Goal: Use online tool/utility

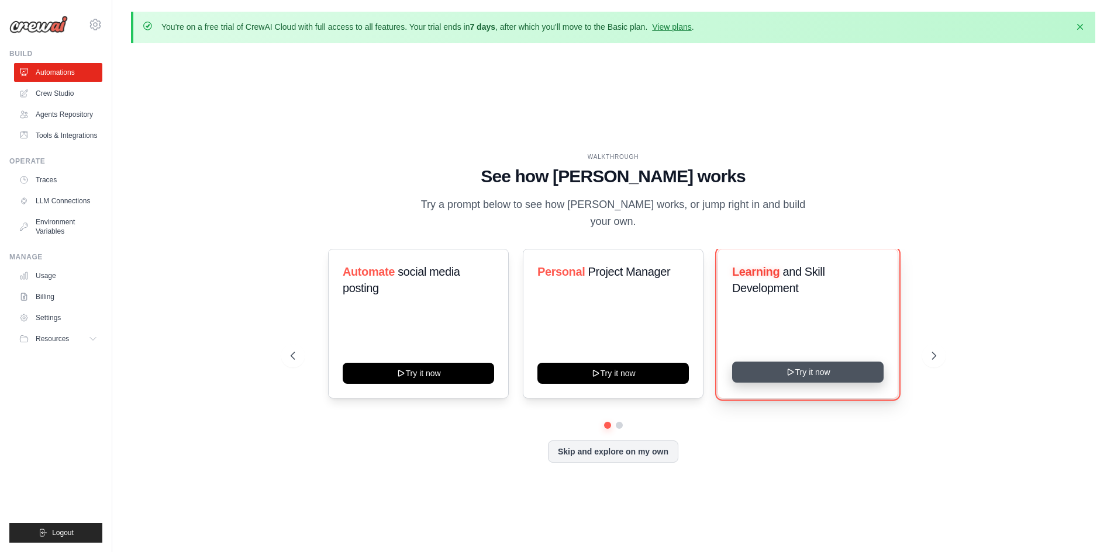
click at [832, 368] on button "Try it now" at bounding box center [807, 372] width 151 height 21
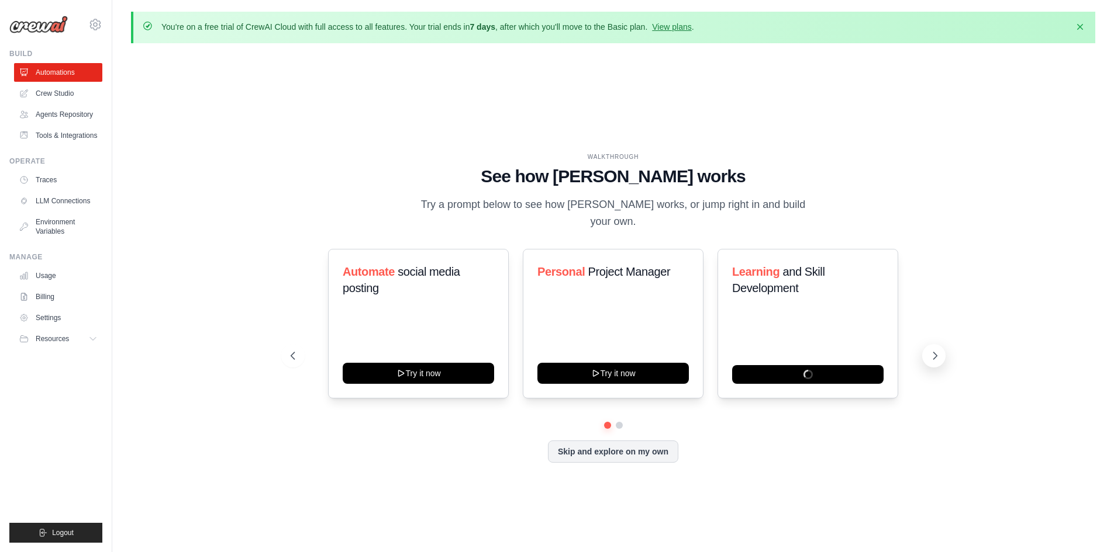
click at [937, 350] on icon at bounding box center [935, 356] width 12 height 12
click at [934, 353] on icon at bounding box center [935, 356] width 4 height 7
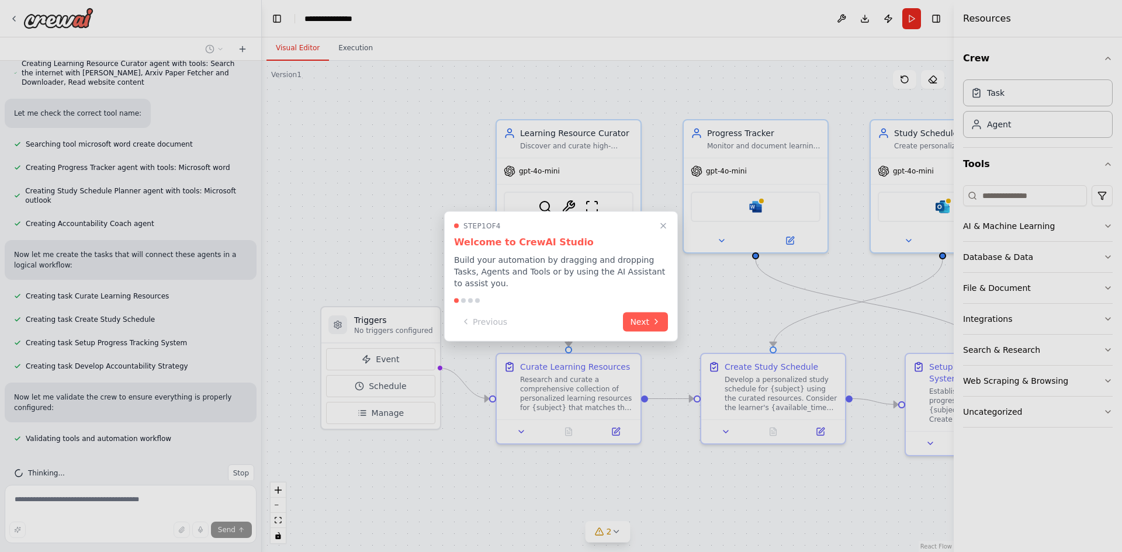
scroll to position [390, 0]
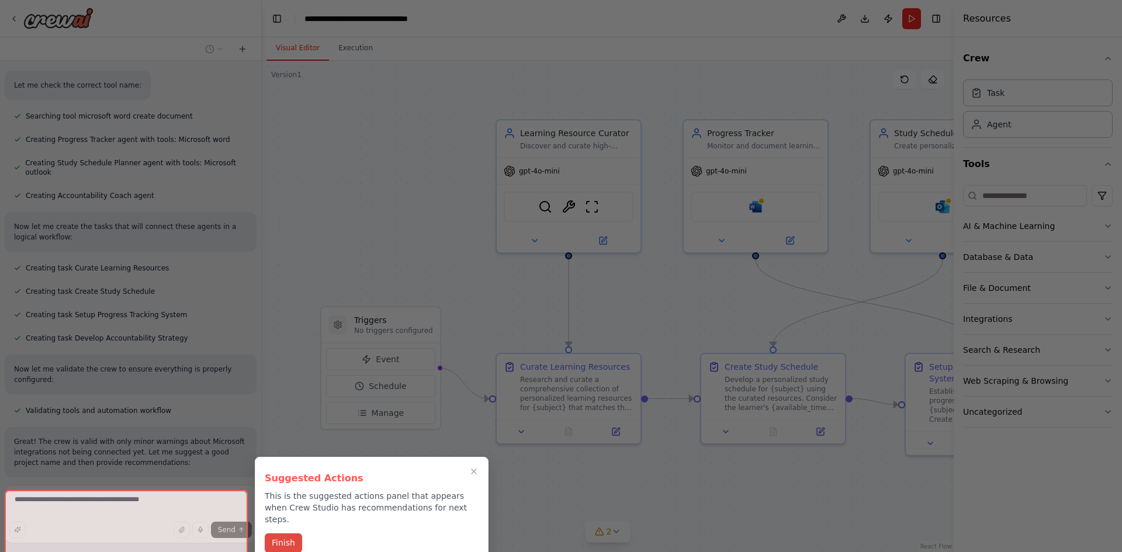
click at [281, 537] on button "Finish" at bounding box center [283, 543] width 37 height 19
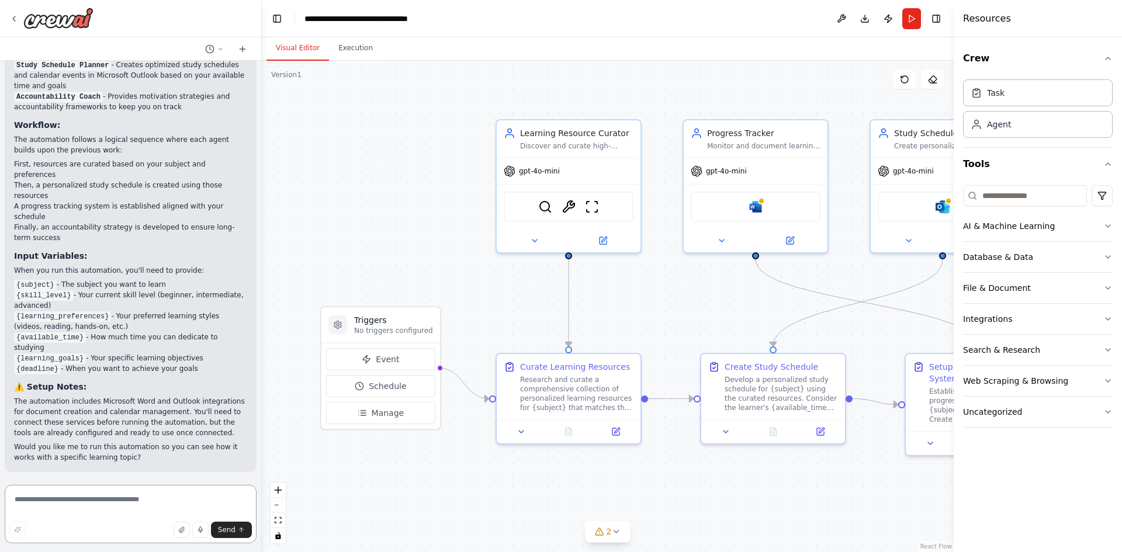
scroll to position [1004, 0]
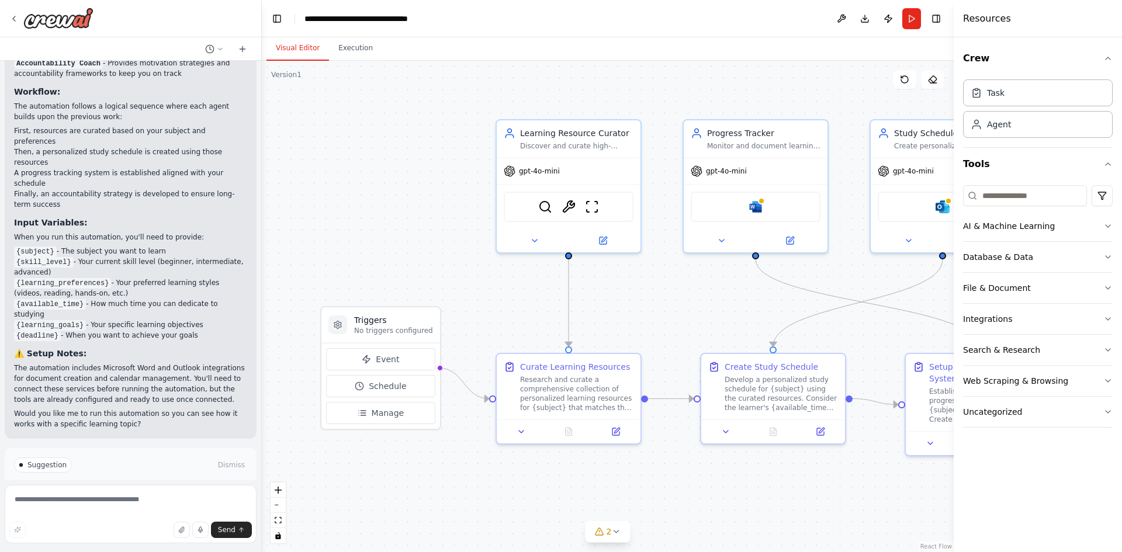
click at [51, 480] on p "I have some suggestions to help you move forward with your automation." at bounding box center [130, 489] width 233 height 19
click at [11, 17] on icon at bounding box center [13, 18] width 9 height 9
